Goal: Check status: Check status

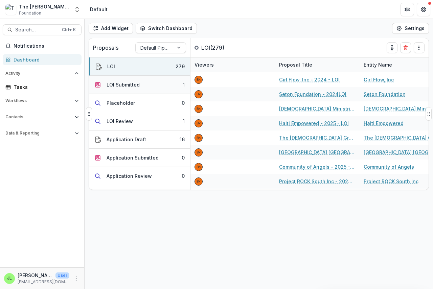
click at [114, 85] on div "LOI Submitted" at bounding box center [123, 84] width 33 height 7
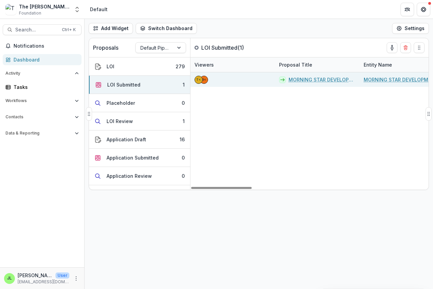
click at [309, 80] on link "MORNING STAR DEVELOPMENT - 2025 - LOI" at bounding box center [322, 79] width 67 height 7
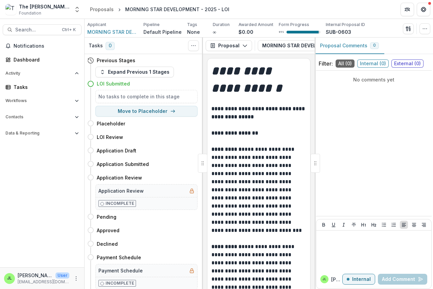
click at [313, 162] on div at bounding box center [315, 163] width 9 height 19
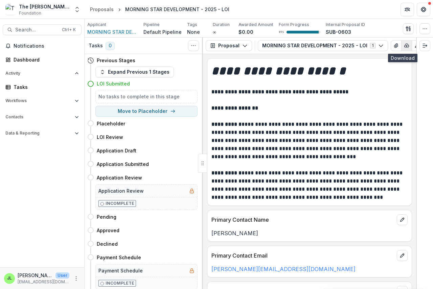
click at [404, 47] on icon "button" at bounding box center [406, 45] width 5 height 5
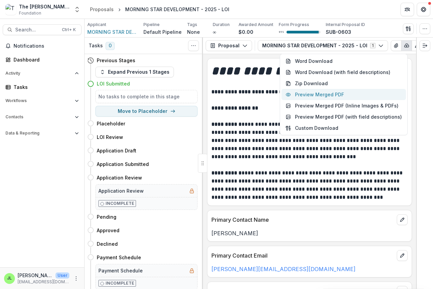
click at [330, 95] on button "Preview Merged PDF" at bounding box center [344, 94] width 125 height 11
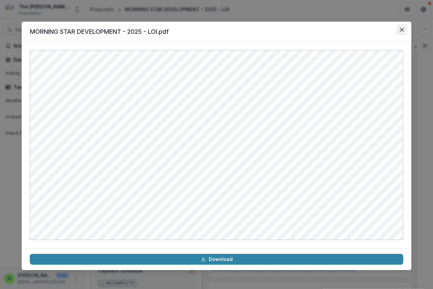
click at [402, 29] on icon "Close" at bounding box center [402, 30] width 4 height 4
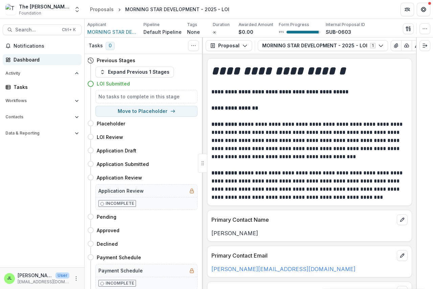
click at [22, 60] on div "Dashboard" at bounding box center [45, 59] width 63 height 7
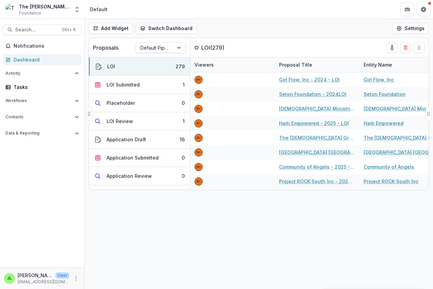
click at [153, 56] on div "Proposals Default Pipeline" at bounding box center [140, 47] width 102 height 19
click at [141, 47] on input "text" at bounding box center [140, 47] width 1 height 7
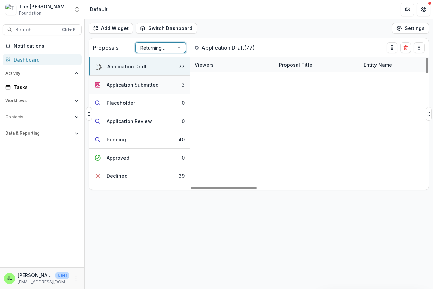
click at [120, 83] on div "Application Submitted" at bounding box center [133, 84] width 52 height 7
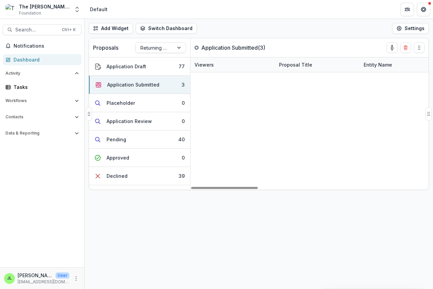
click at [302, 107] on link "AFRICAN INLAND MISSION/AIM AIR - 2025 - The [PERSON_NAME] Foundation Grant Prop…" at bounding box center [322, 108] width 67 height 7
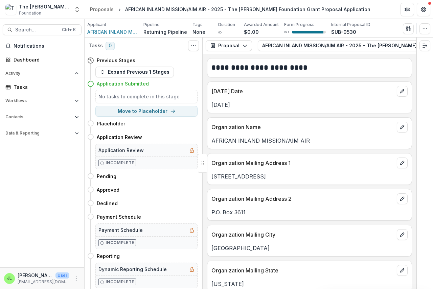
drag, startPoint x: 321, startPoint y: 53, endPoint x: 329, endPoint y: 56, distance: 8.5
click at [365, 53] on div "Proposal Proposal Payments Reports Grant Agreements Board Summaries Bank Detail…" at bounding box center [309, 46] width 213 height 17
drag, startPoint x: 328, startPoint y: 53, endPoint x: 310, endPoint y: 54, distance: 18.3
click at [399, 58] on div "**********" at bounding box center [309, 164] width 213 height 252
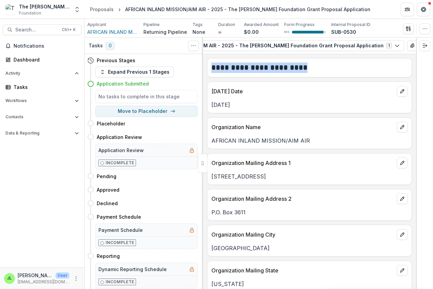
scroll to position [0, 134]
click at [414, 44] on icon "button" at bounding box center [416, 45] width 4 height 3
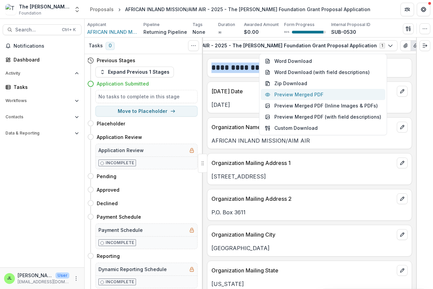
click at [316, 98] on button "Preview Merged PDF" at bounding box center [323, 94] width 125 height 11
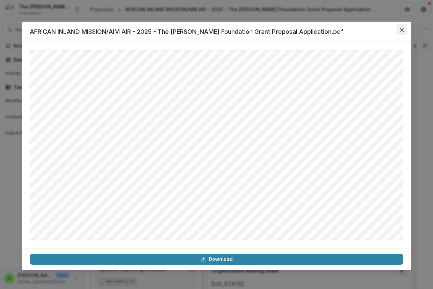
click at [403, 27] on button "Close" at bounding box center [402, 29] width 11 height 11
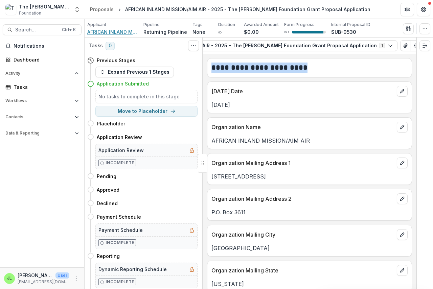
click at [95, 30] on span "AFRICAN INLAND MISSION/AIM AIR" at bounding box center [112, 31] width 51 height 7
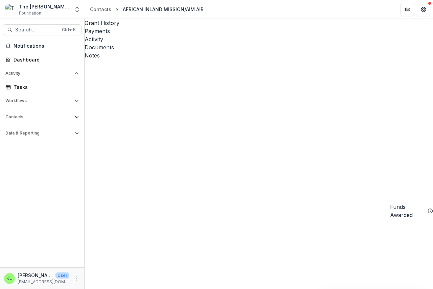
drag, startPoint x: 303, startPoint y: 260, endPoint x: 298, endPoint y: 257, distance: 5.8
drag, startPoint x: 174, startPoint y: 285, endPoint x: 179, endPoint y: 283, distance: 4.8
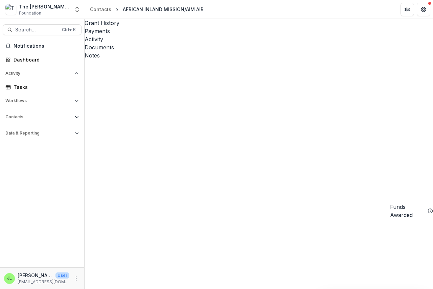
drag, startPoint x: 179, startPoint y: 283, endPoint x: 235, endPoint y: 290, distance: 56.6
